Goal: Task Accomplishment & Management: Use online tool/utility

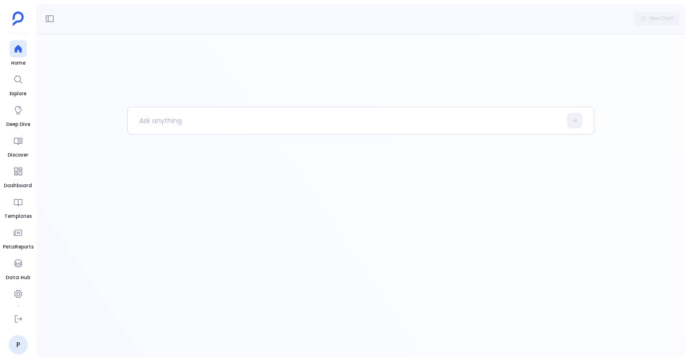
click at [215, 145] on div at bounding box center [360, 232] width 467 height 250
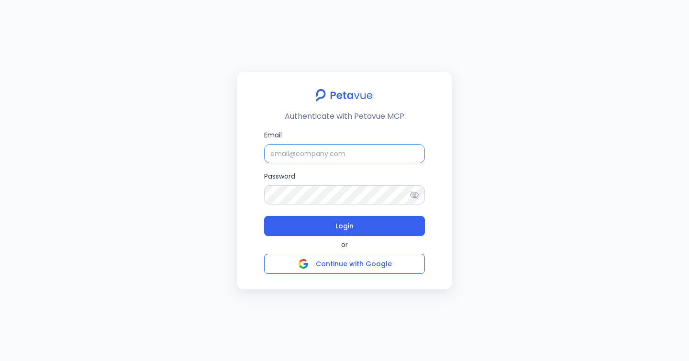
click at [329, 153] on input "Email" at bounding box center [344, 153] width 161 height 19
type input "[EMAIL_ADDRESS][DOMAIN_NAME]"
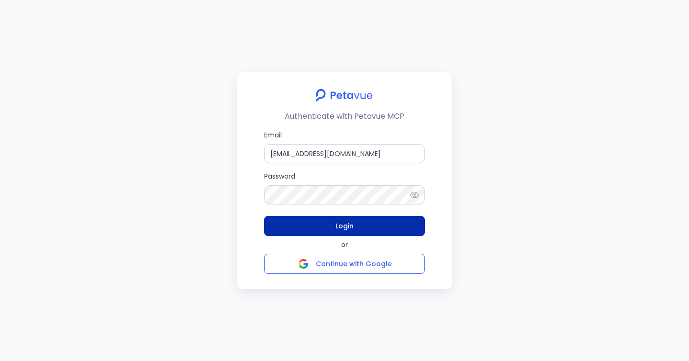
click at [358, 221] on button "Login" at bounding box center [344, 226] width 161 height 20
